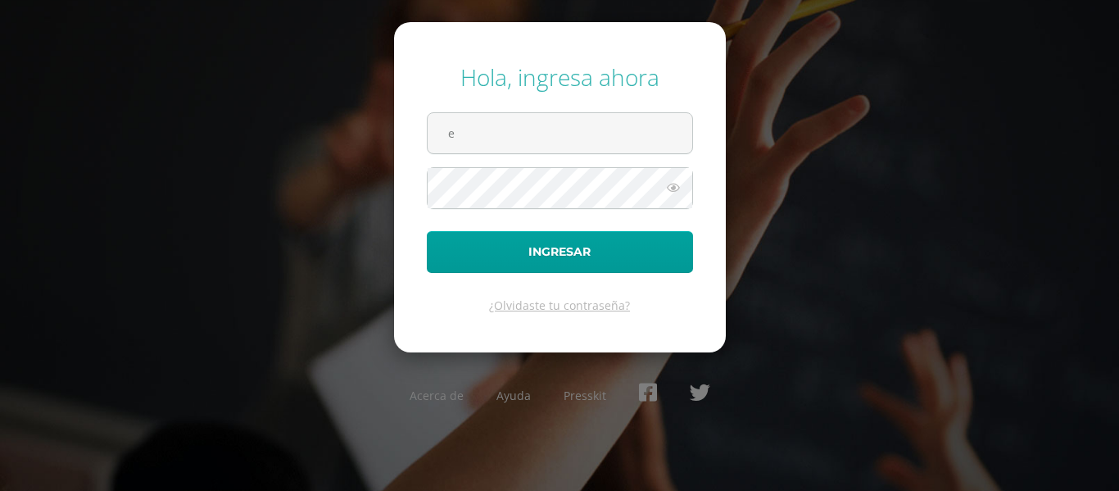
type input "e.joaquin.4ddb@gmail.com"
click at [427, 231] on button "Ingresar" at bounding box center [560, 252] width 266 height 42
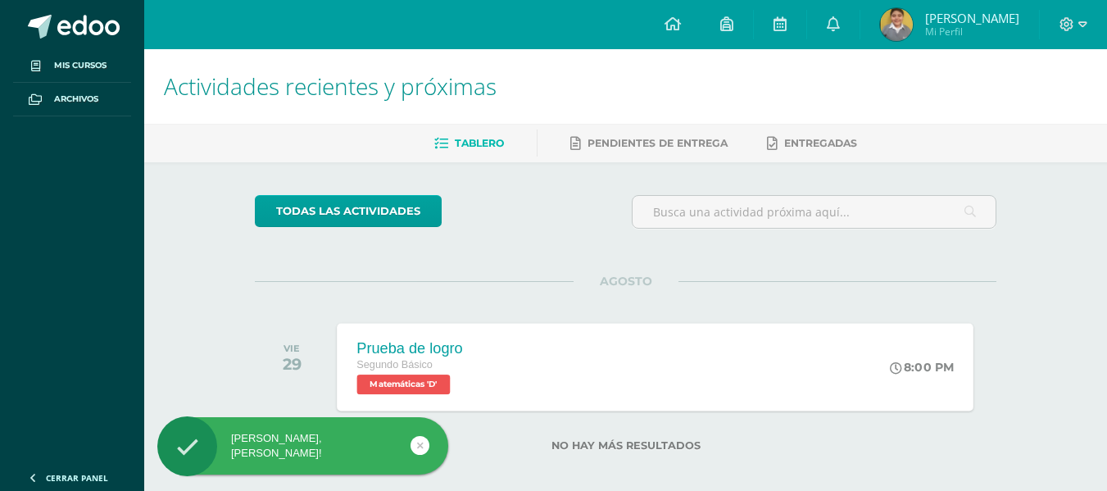
click at [506, 345] on div "Prueba de logro Segundo Básico Matemáticas 'D' 8:00 PM Prueba de logro Matemáti…" at bounding box center [656, 367] width 637 height 88
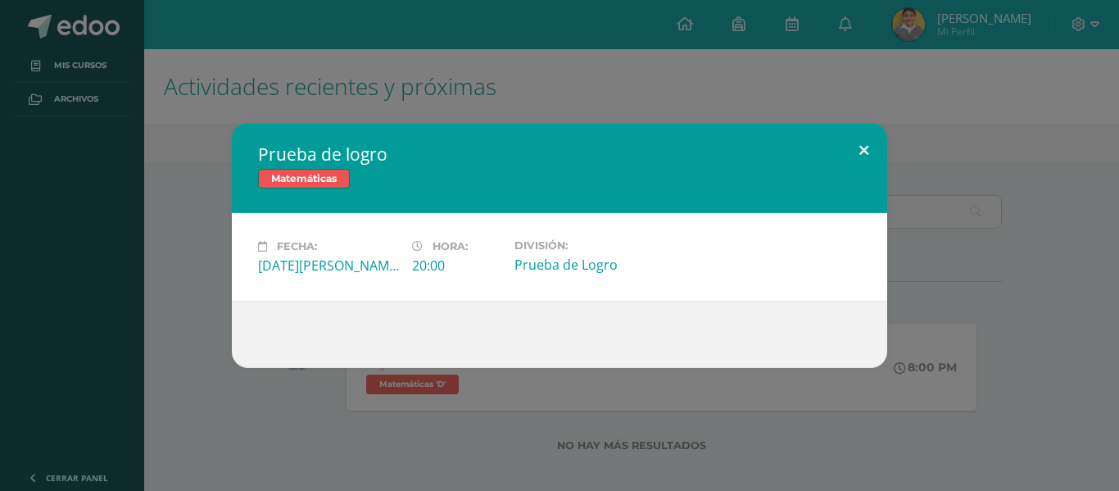
click at [850, 177] on div "Prueba de logro Matemáticas Fecha: [DATE][PERSON_NAME] Hora: 20:00 División:" at bounding box center [559, 245] width 655 height 245
click at [864, 143] on button at bounding box center [864, 151] width 47 height 56
